Goal: Transaction & Acquisition: Purchase product/service

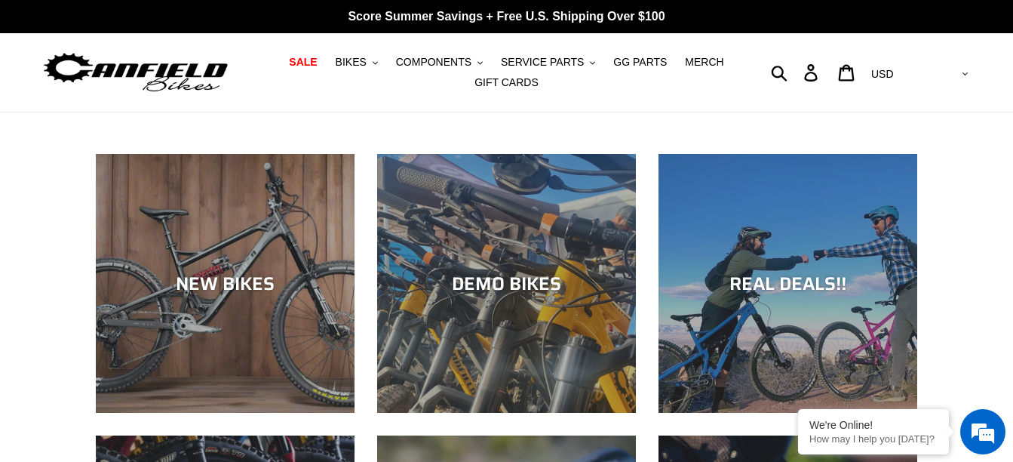
click at [128, 69] on img at bounding box center [135, 73] width 189 height 48
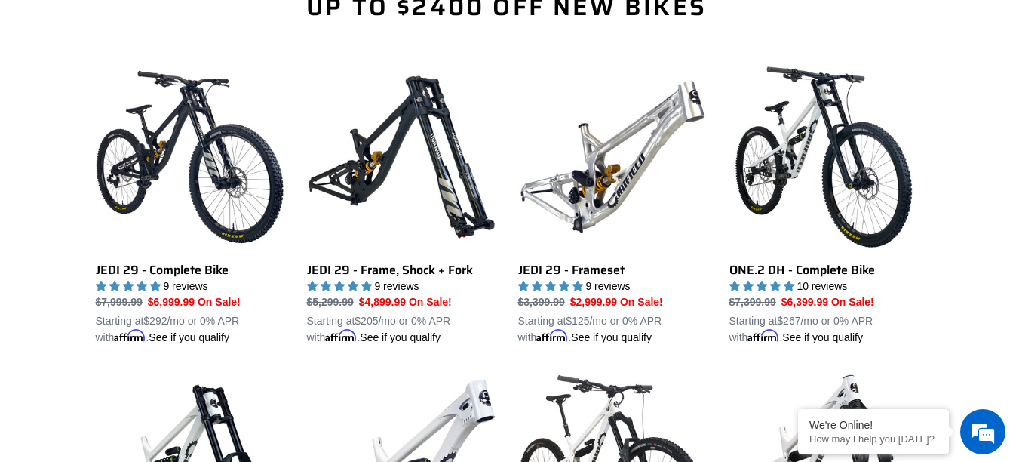
scroll to position [1033, 0]
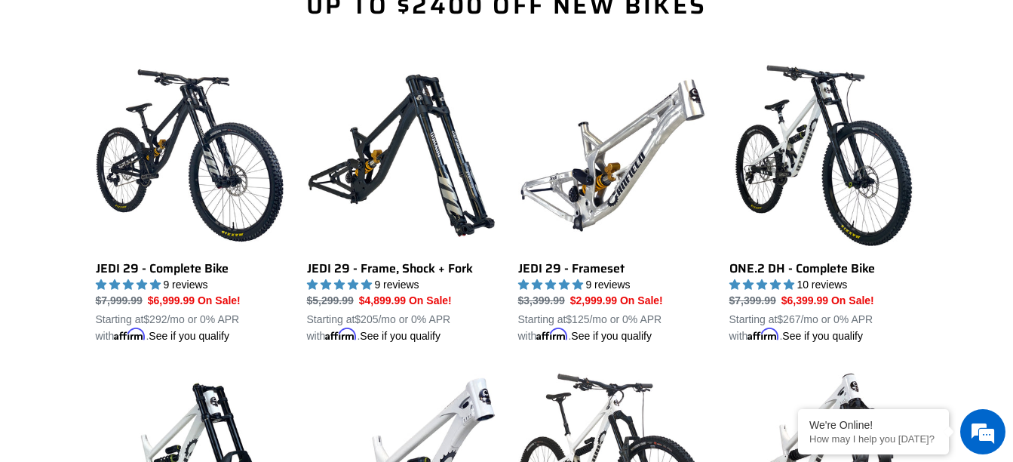
drag, startPoint x: 529, startPoint y: 128, endPoint x: 946, endPoint y: 110, distance: 417.5
click at [946, 110] on div "Up to $2400 Off New Bikes JEDI 29 - Complete Bike JEDI 29 - Complete Bike 9 rev…" at bounding box center [506, 330] width 905 height 678
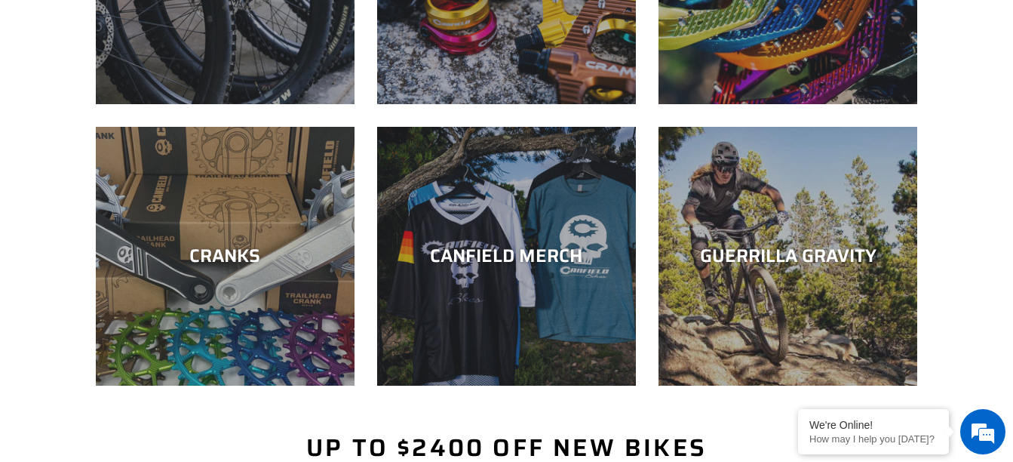
scroll to position [0, 0]
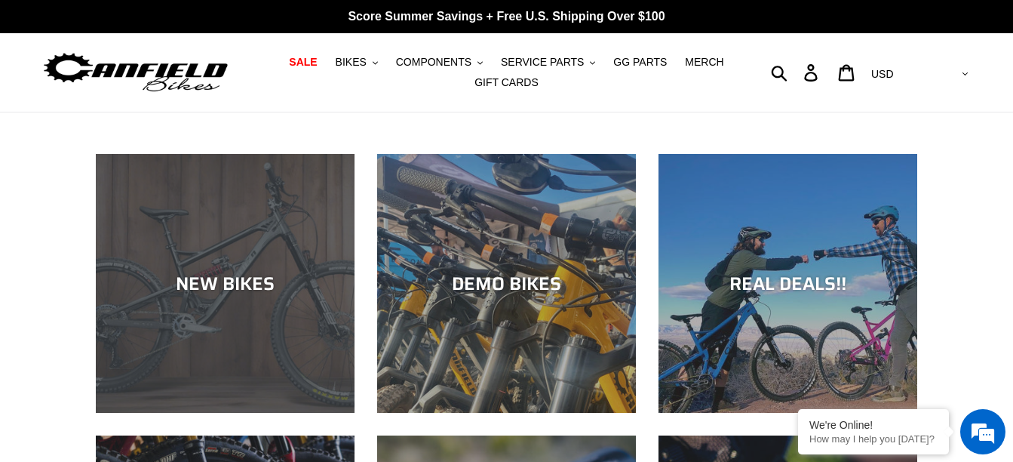
click at [250, 413] on div "NEW BIKES" at bounding box center [225, 413] width 259 height 0
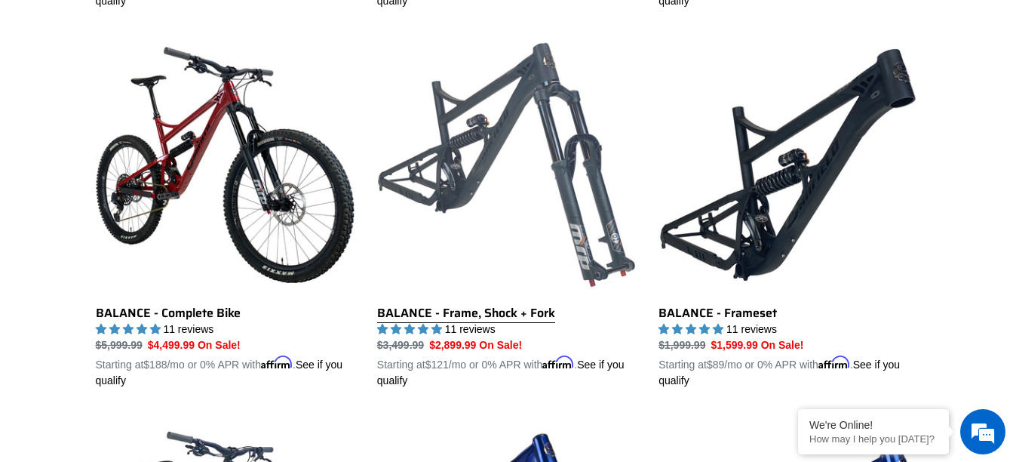
scroll to position [1552, 0]
